Goal: Task Accomplishment & Management: Manage account settings

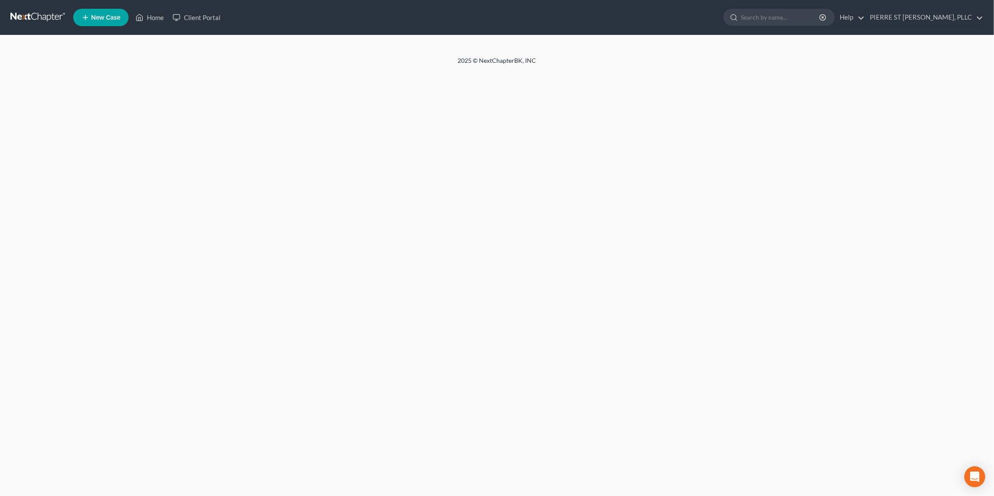
select select "0"
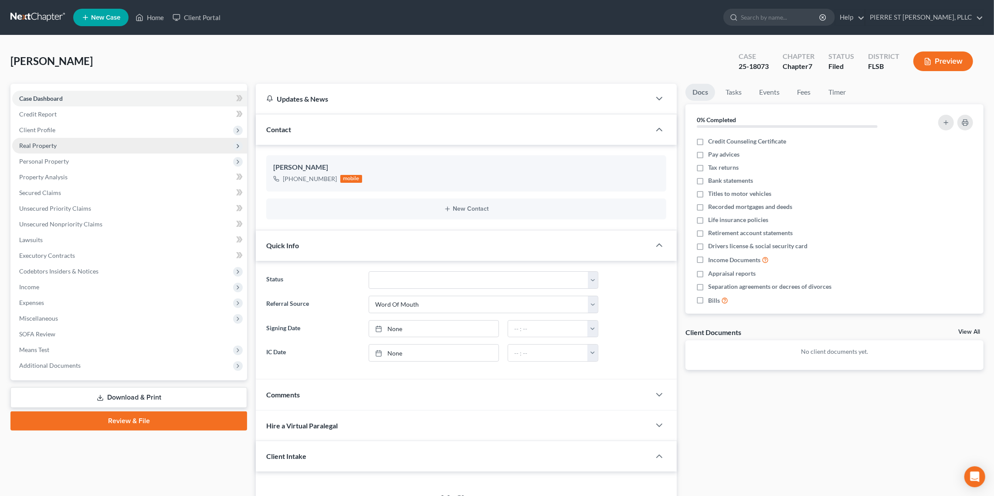
click at [51, 146] on span "Real Property" at bounding box center [37, 145] width 37 height 7
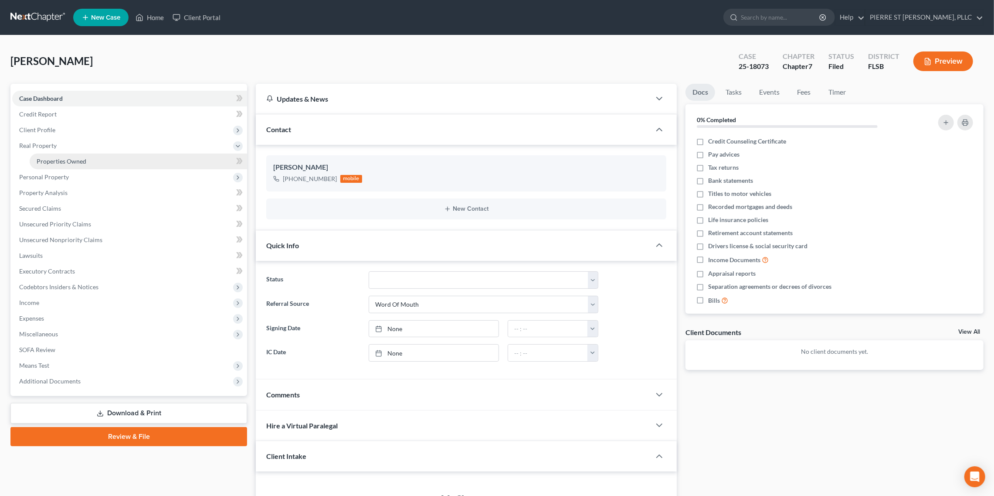
click at [54, 163] on span "Properties Owned" at bounding box center [62, 160] width 50 height 7
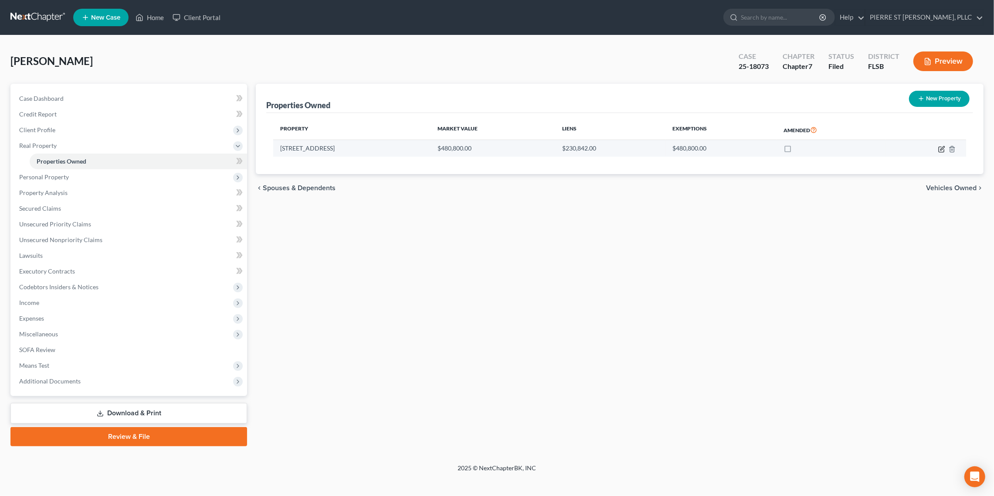
click at [942, 148] on icon "button" at bounding box center [942, 149] width 7 height 7
select select "9"
select select "0"
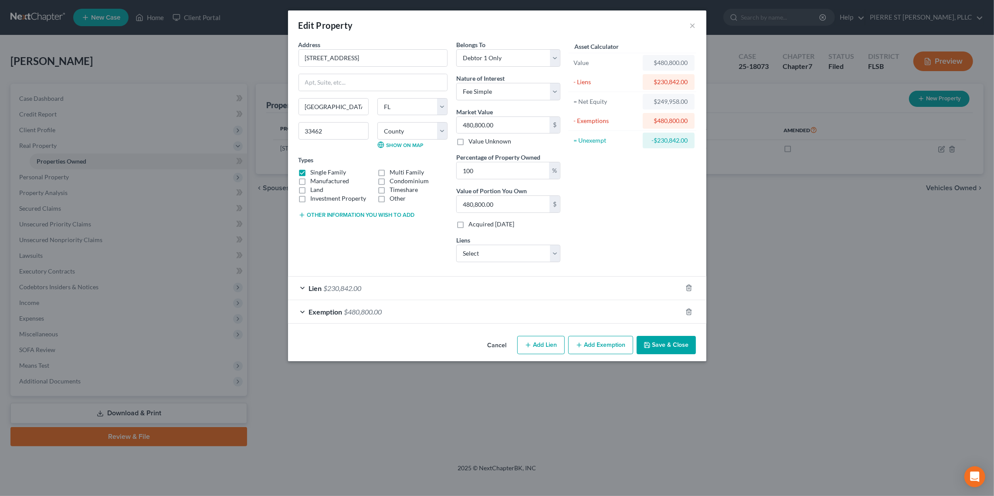
click at [954, 18] on div "Edit Property × Address * 6332 [GEOGRAPHIC_DATA] [GEOGRAPHIC_DATA] [US_STATE][G…" at bounding box center [497, 248] width 994 height 496
click at [943, 60] on div "Edit Property × Address * 6332 [GEOGRAPHIC_DATA] [GEOGRAPHIC_DATA] [US_STATE][G…" at bounding box center [497, 248] width 994 height 496
click at [450, 285] on div "Lien $230,842.00" at bounding box center [485, 287] width 394 height 23
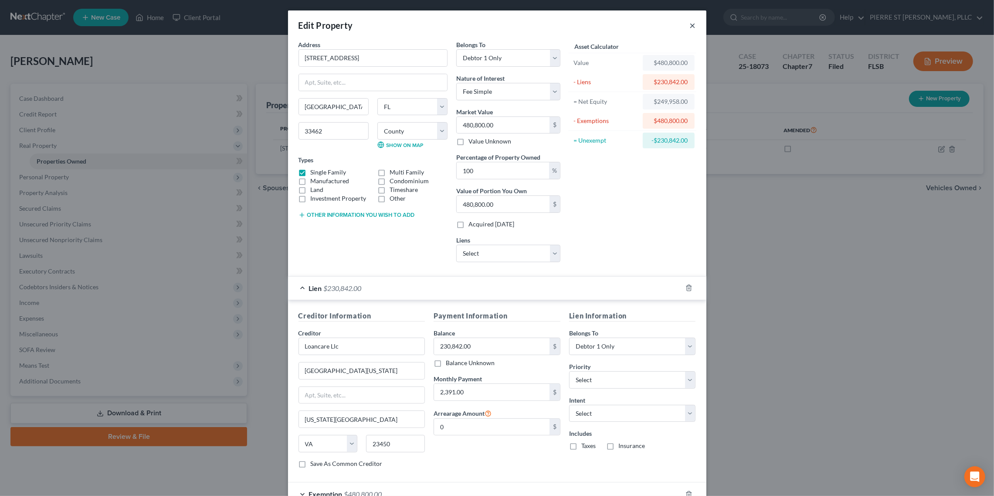
click at [691, 24] on button "×" at bounding box center [693, 25] width 6 height 10
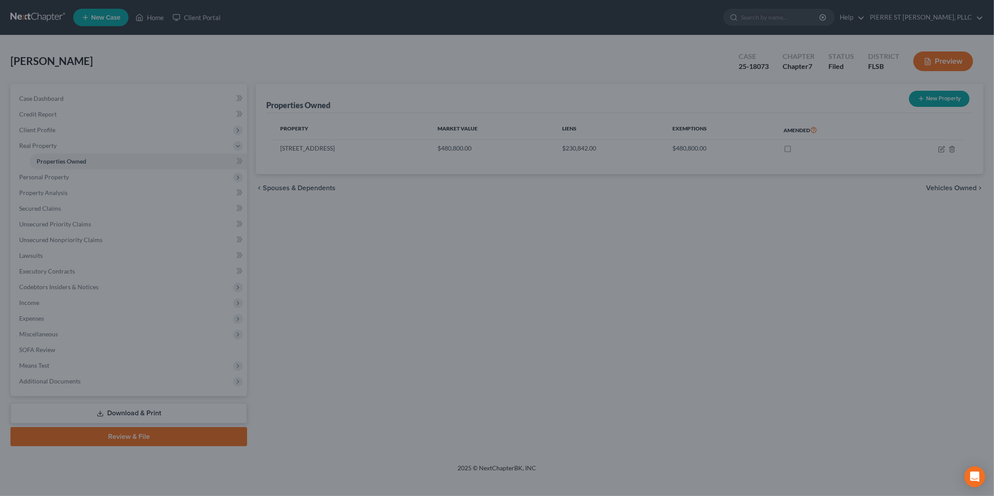
click at [691, 24] on div "Edit Property × Address * 6332 [GEOGRAPHIC_DATA] [GEOGRAPHIC_DATA] [US_STATE][G…" at bounding box center [497, 248] width 994 height 496
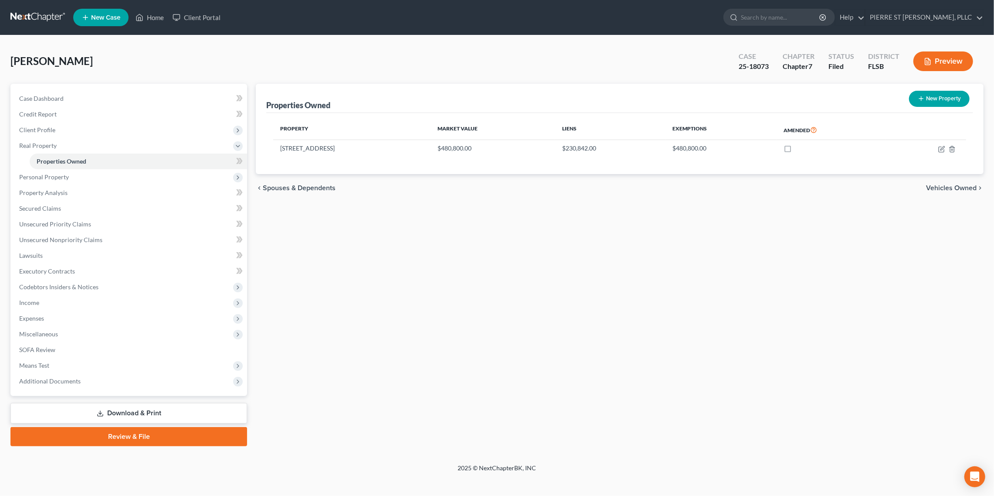
click at [950, 65] on button "Preview" at bounding box center [944, 61] width 60 height 20
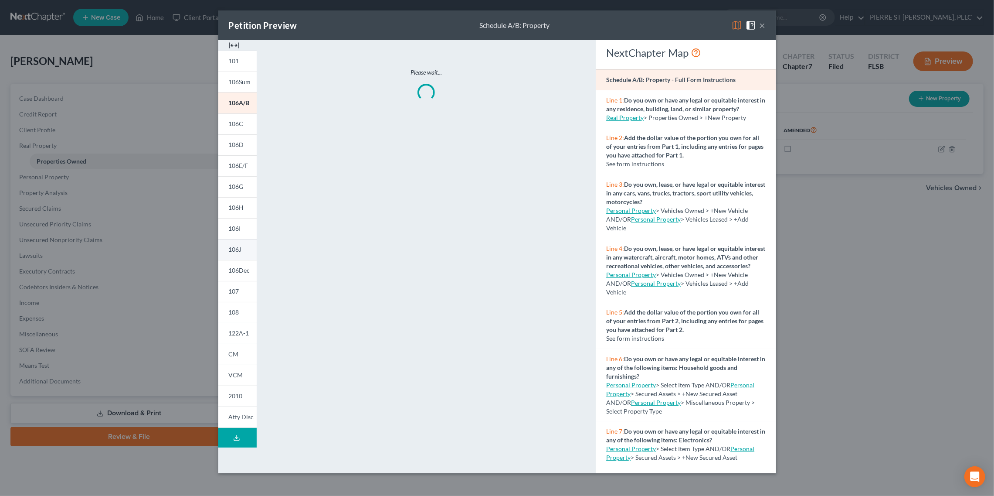
click at [234, 253] on link "106J" at bounding box center [237, 249] width 38 height 21
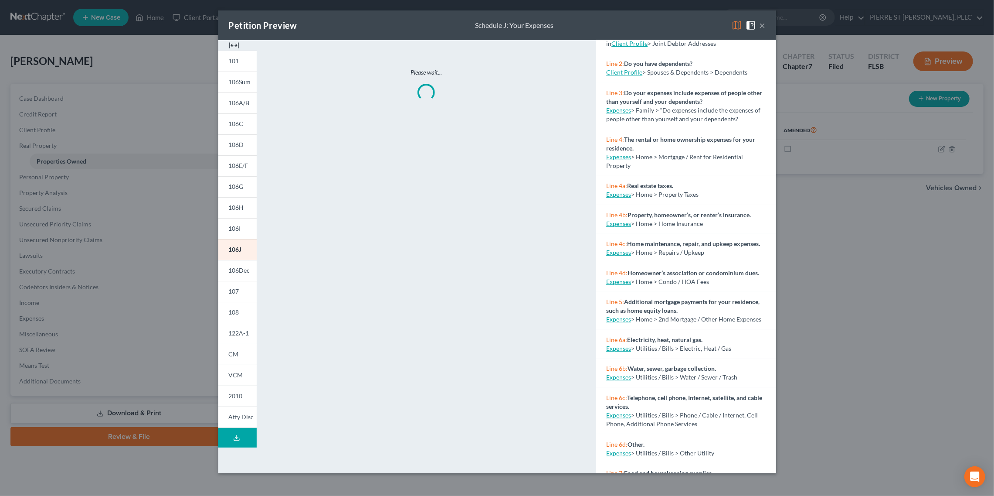
scroll to position [110, 0]
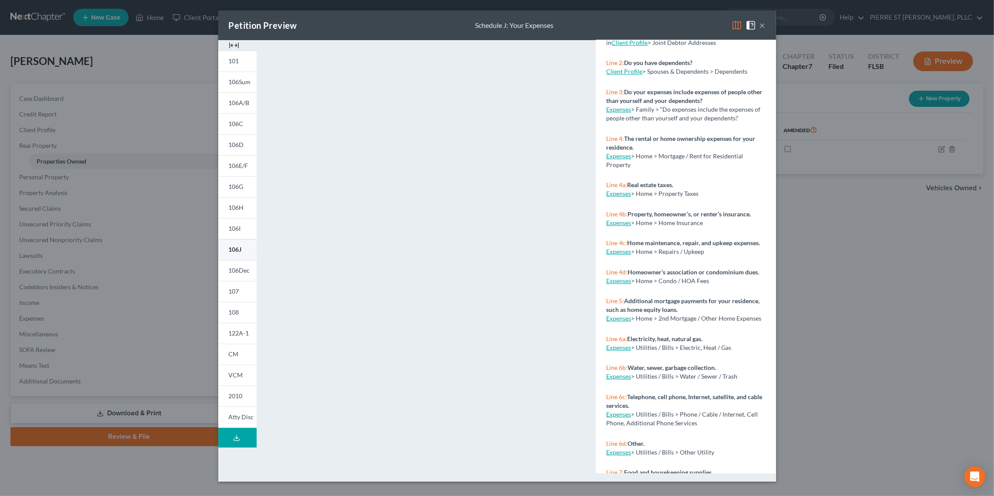
click at [239, 241] on link "106J" at bounding box center [237, 249] width 38 height 21
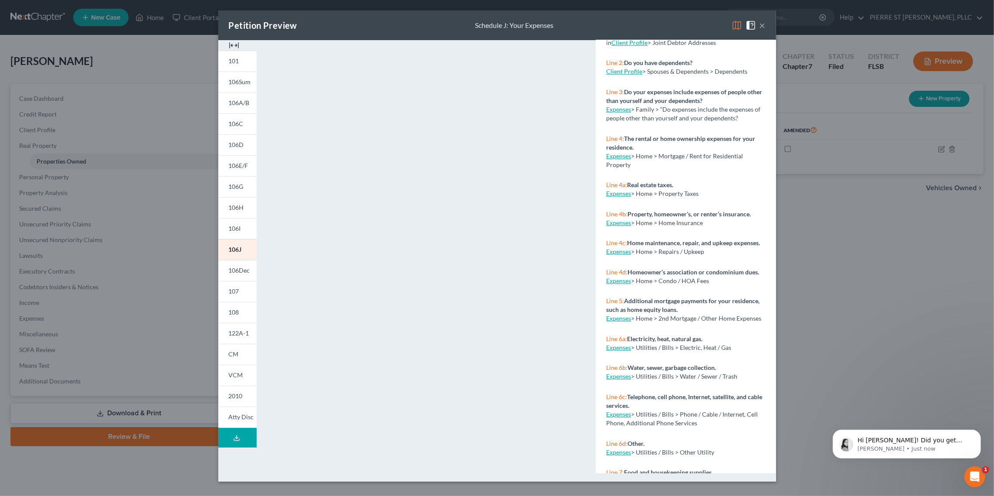
scroll to position [0, 0]
